Goal: Obtain resource: Download file/media

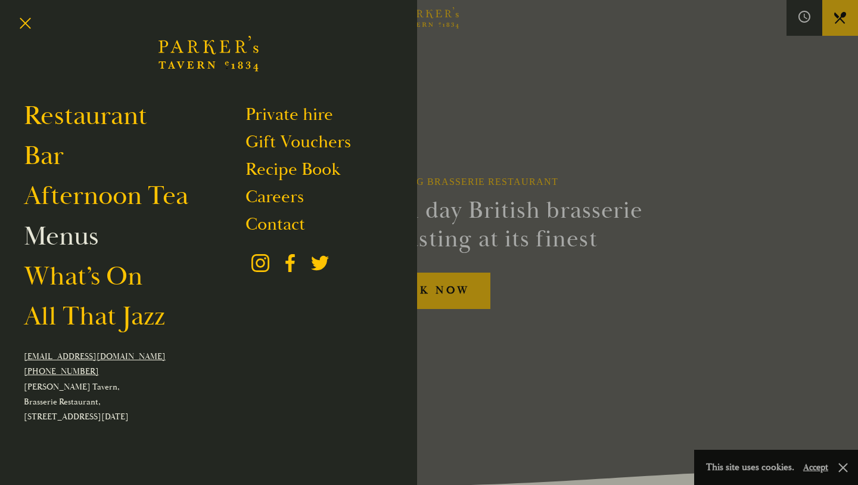
click at [62, 240] on link "Menus" at bounding box center [61, 235] width 75 height 33
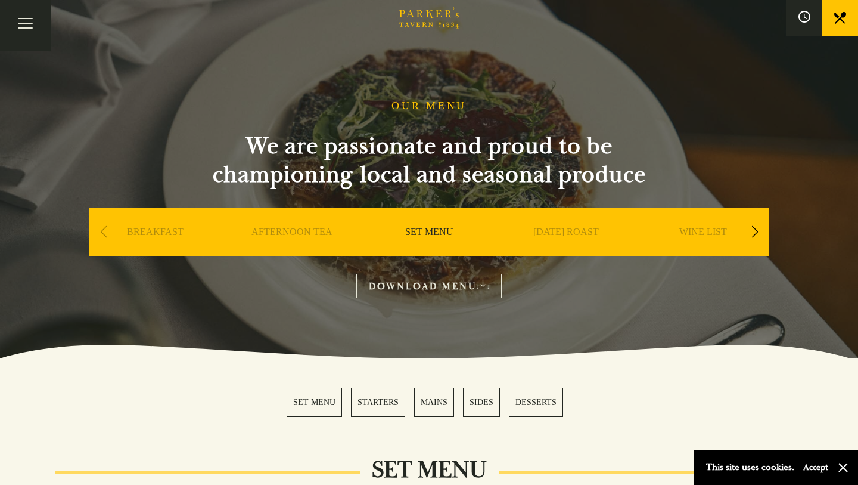
click at [445, 291] on link "DOWNLOAD MENU" at bounding box center [428, 286] width 145 height 24
click at [754, 232] on div "Next slide" at bounding box center [755, 232] width 16 height 26
click at [695, 231] on link "A LA CARTE" at bounding box center [703, 250] width 55 height 48
